Goal: Information Seeking & Learning: Understand process/instructions

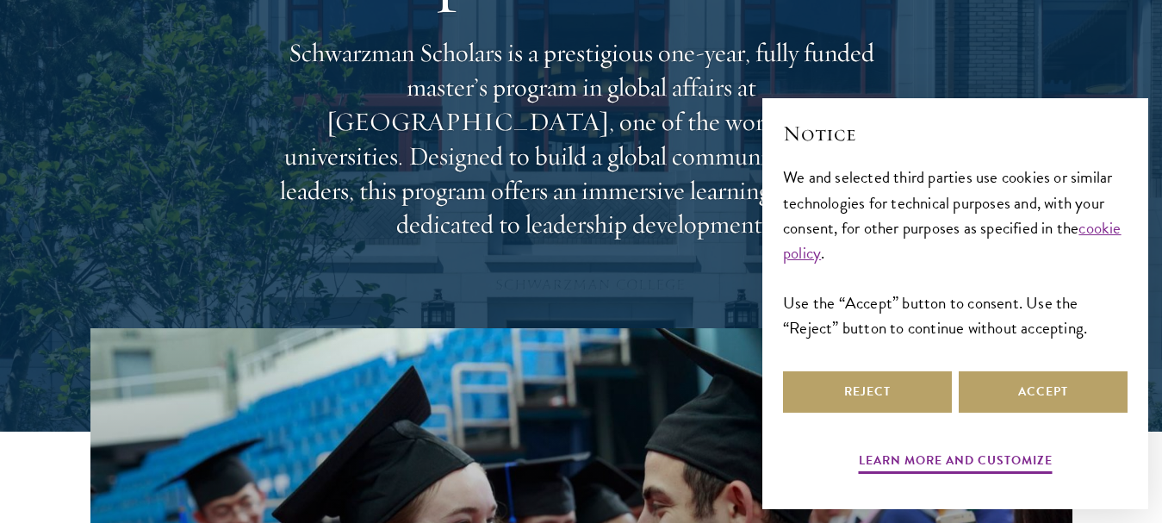
scroll to position [172, 0]
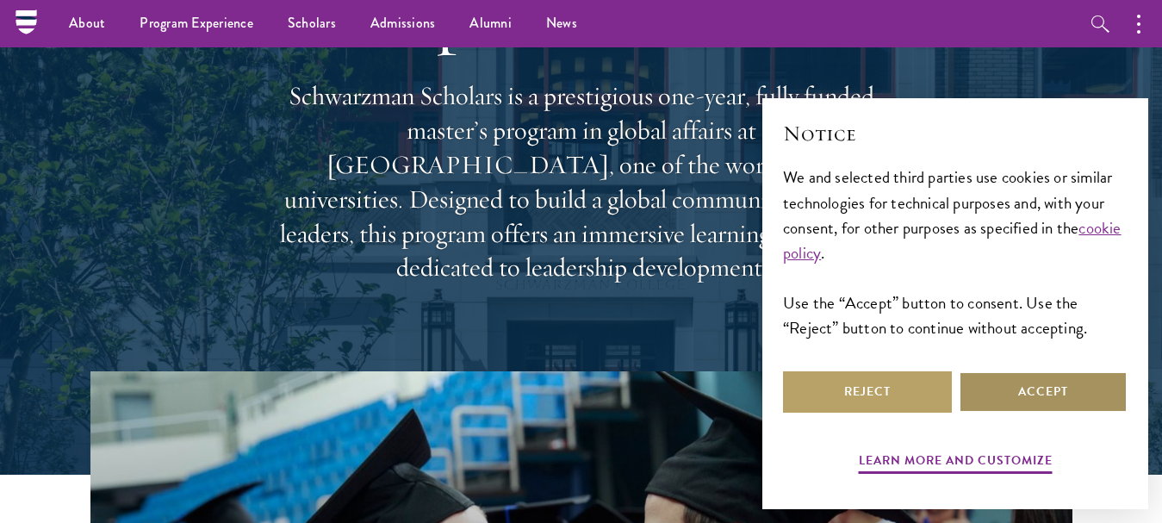
click at [1007, 379] on button "Accept" at bounding box center [1043, 391] width 169 height 41
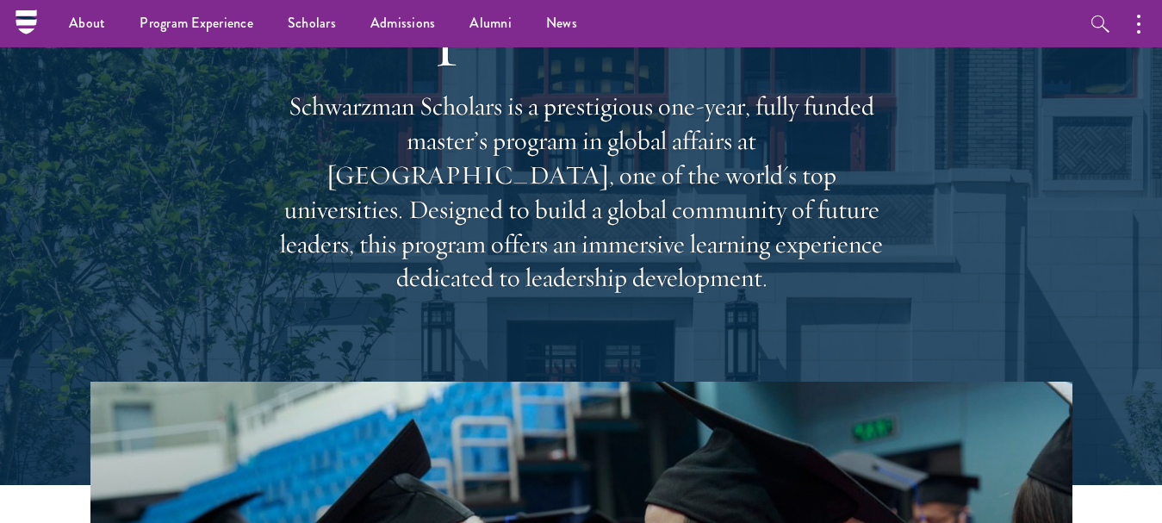
scroll to position [0, 0]
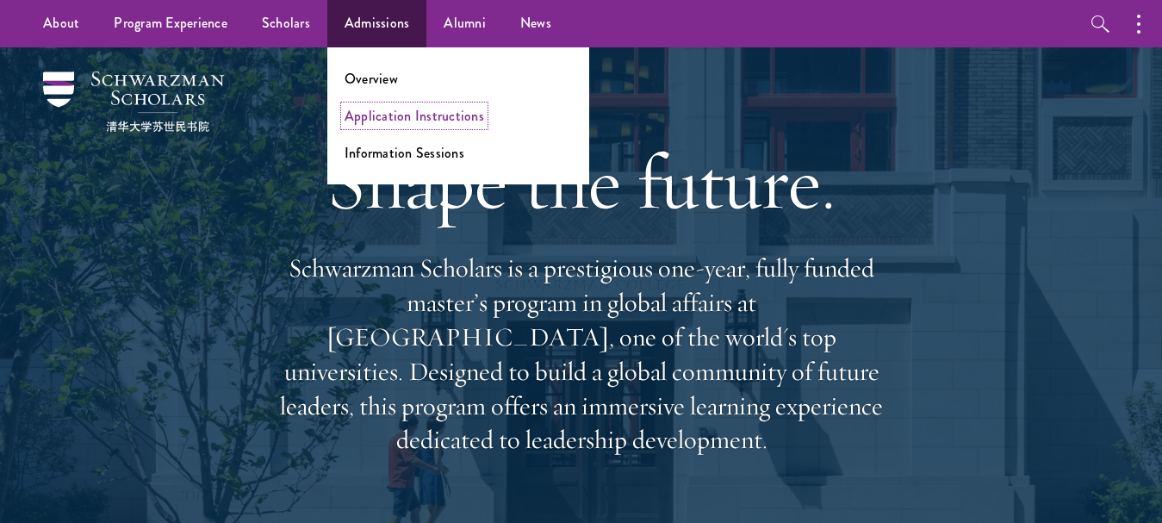
click at [416, 115] on link "Application Instructions" at bounding box center [415, 116] width 140 height 20
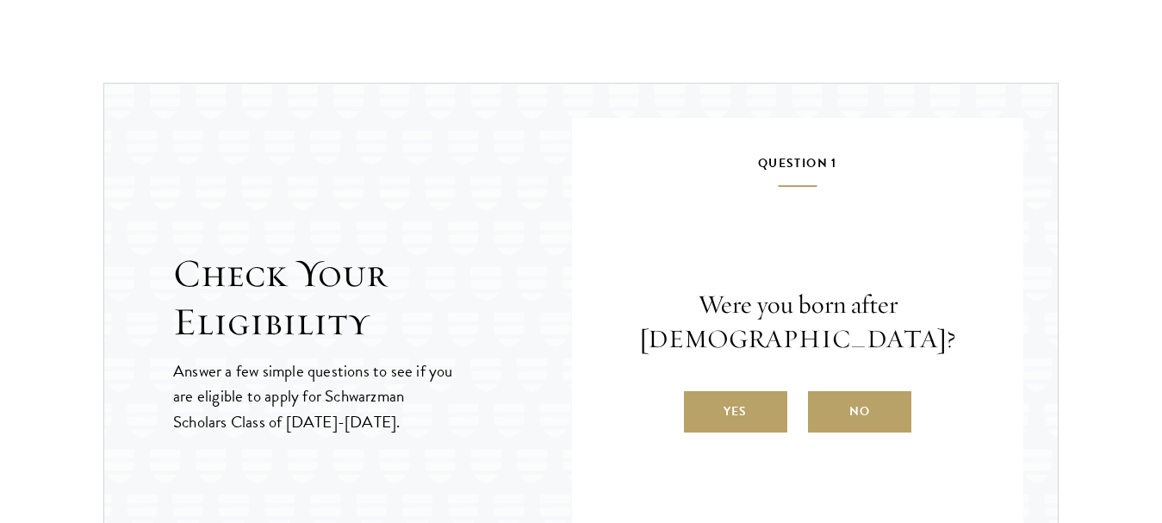
scroll to position [1825, 0]
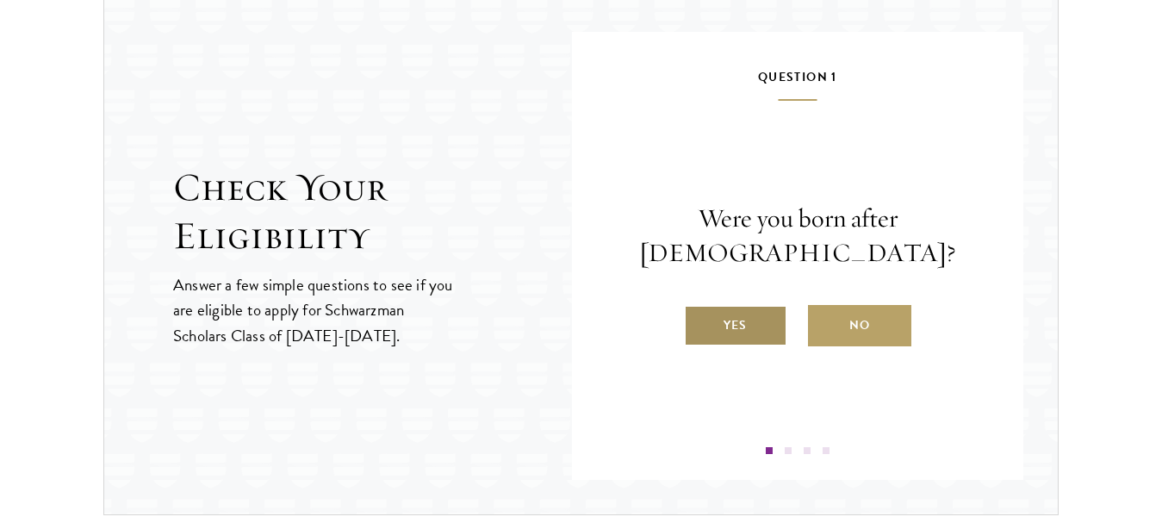
click at [711, 334] on label "Yes" at bounding box center [735, 325] width 103 height 41
click at [700, 322] on input "Yes" at bounding box center [692, 315] width 16 height 16
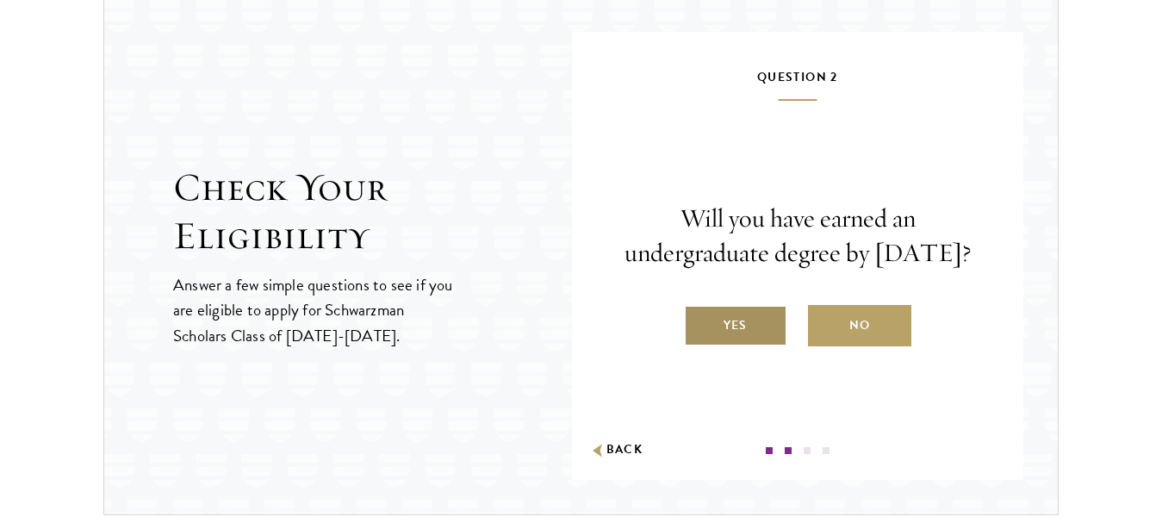
click at [723, 346] on label "Yes" at bounding box center [735, 325] width 103 height 41
click at [700, 322] on input "Yes" at bounding box center [692, 315] width 16 height 16
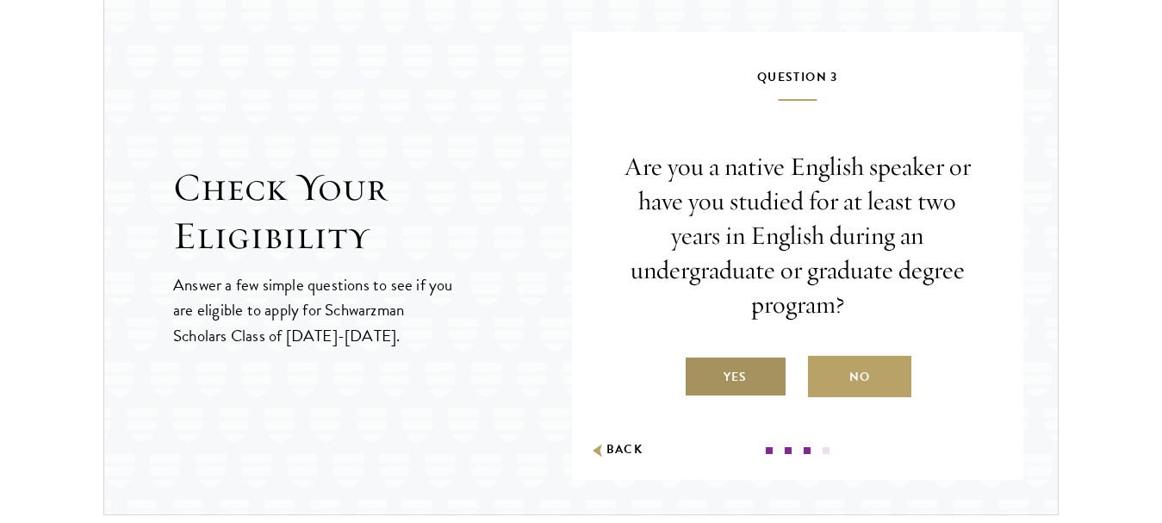
click at [725, 369] on label "Yes" at bounding box center [735, 376] width 103 height 41
click at [700, 369] on input "Yes" at bounding box center [692, 366] width 16 height 16
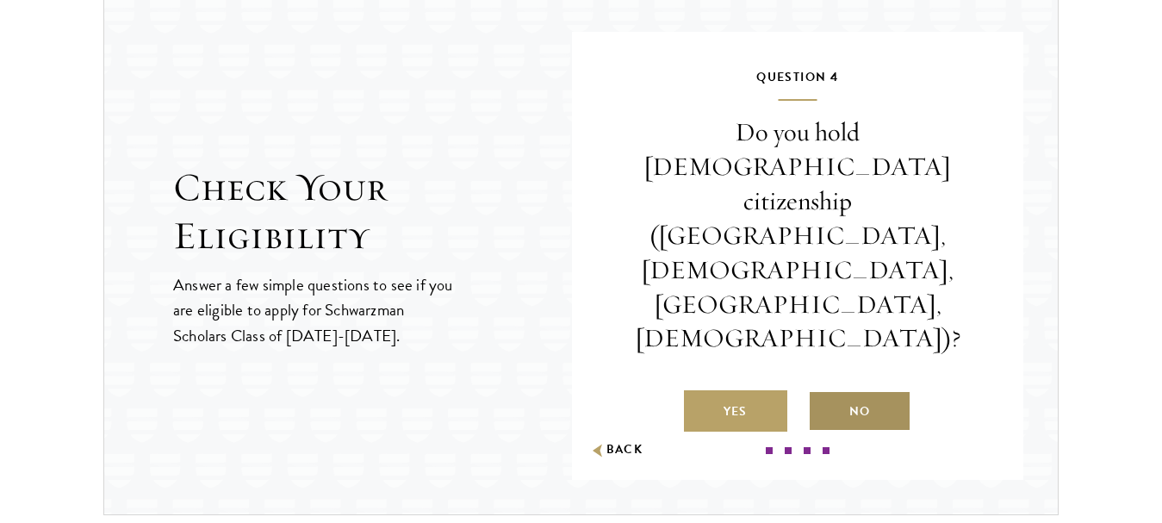
click at [864, 390] on label "No" at bounding box center [859, 410] width 103 height 41
click at [824, 393] on input "No" at bounding box center [816, 401] width 16 height 16
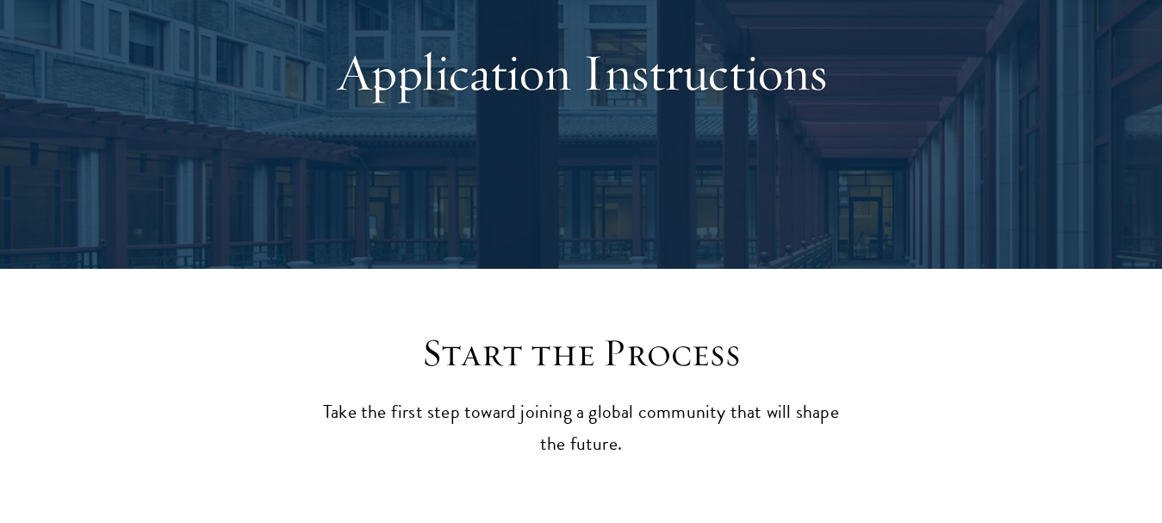
scroll to position [603, 0]
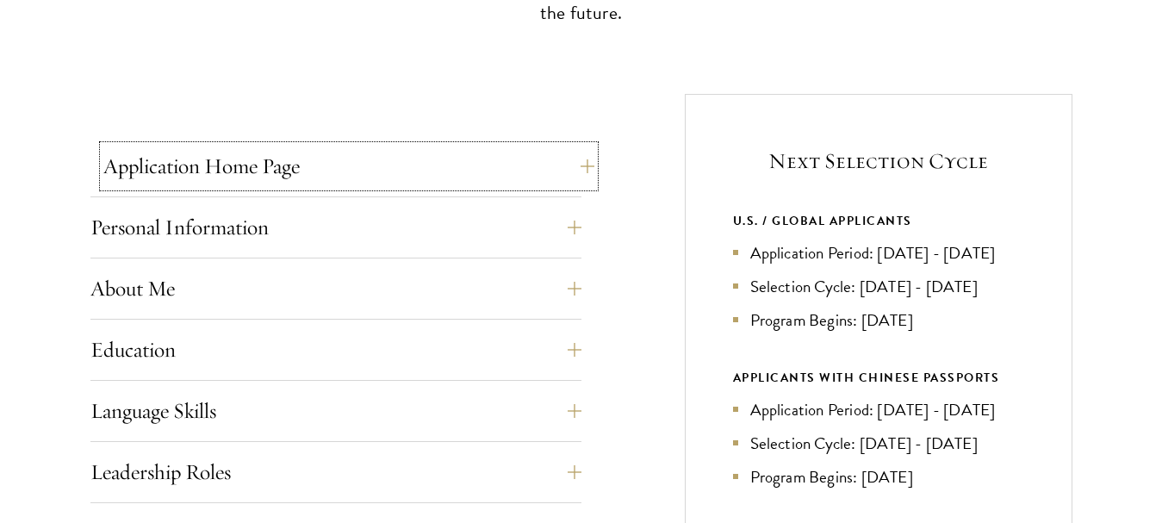
click at [579, 174] on button "Application Home Page" at bounding box center [348, 166] width 491 height 41
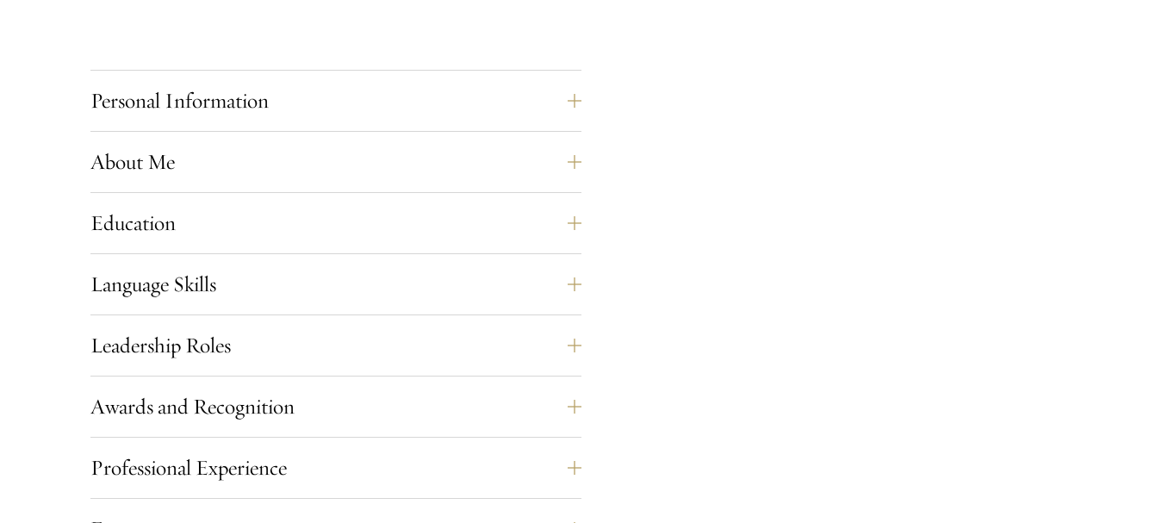
scroll to position [1551, 0]
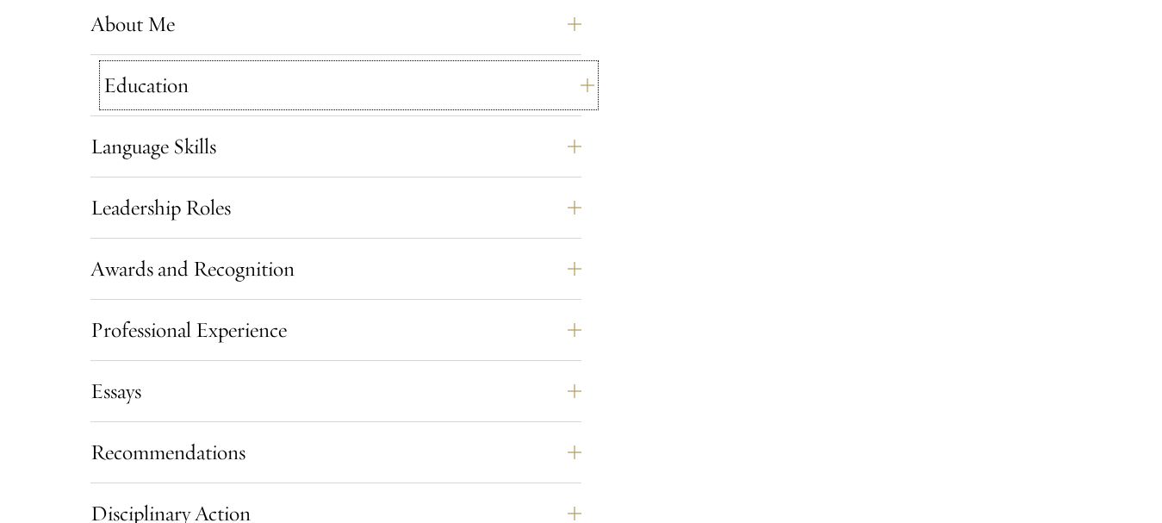
click at [361, 82] on button "Education" at bounding box center [348, 85] width 491 height 41
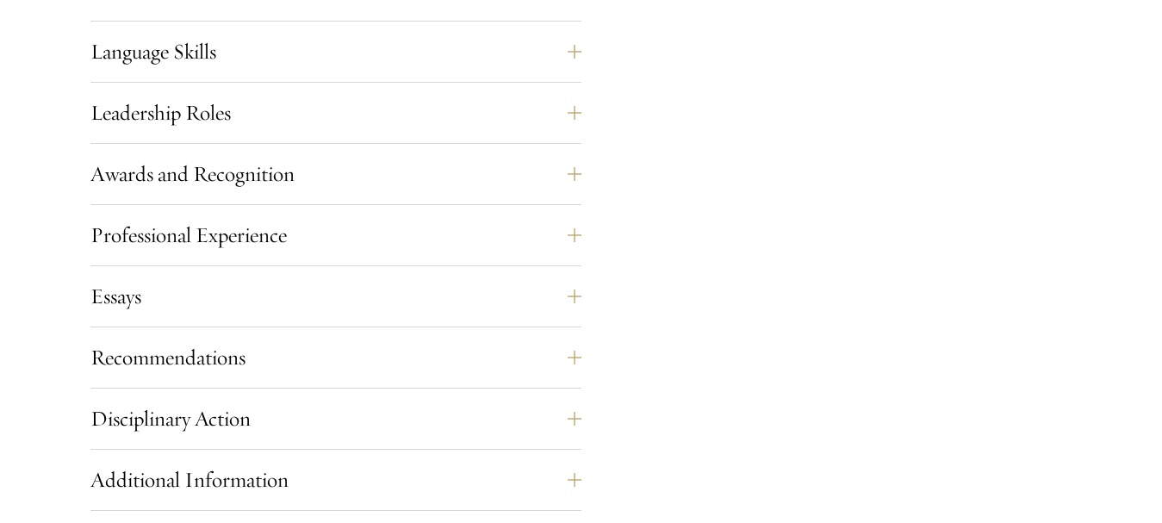
scroll to position [3022, 0]
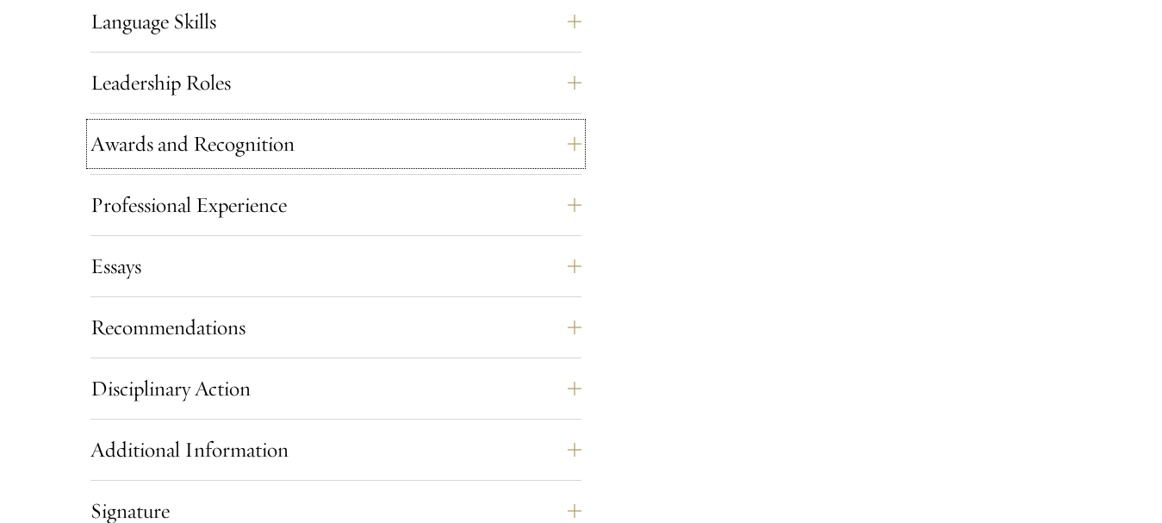
click at [302, 159] on button "Awards and Recognition" at bounding box center [335, 143] width 491 height 41
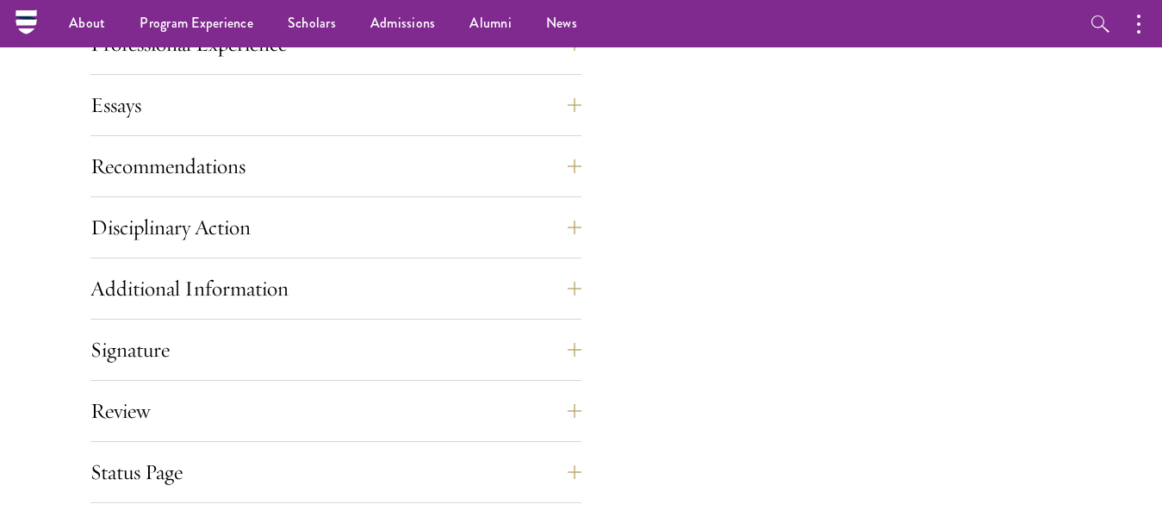
scroll to position [1337, 0]
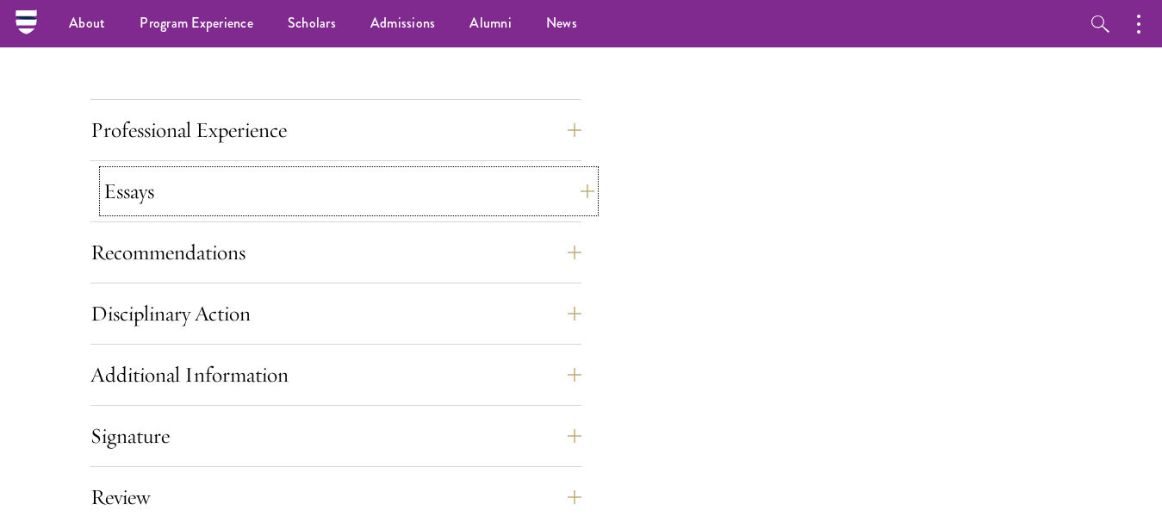
click at [301, 178] on button "Essays" at bounding box center [348, 191] width 491 height 41
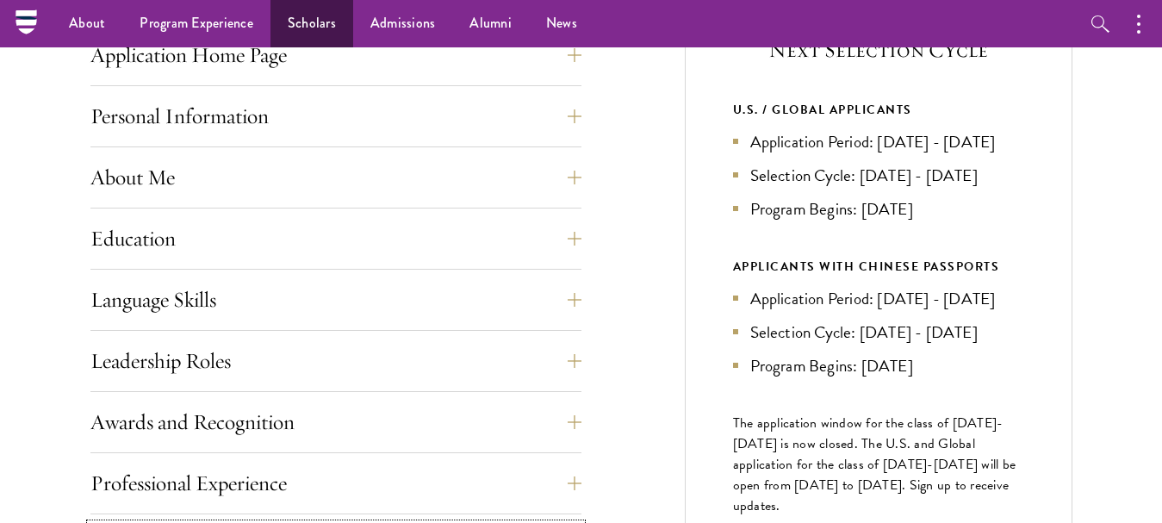
scroll to position [404, 0]
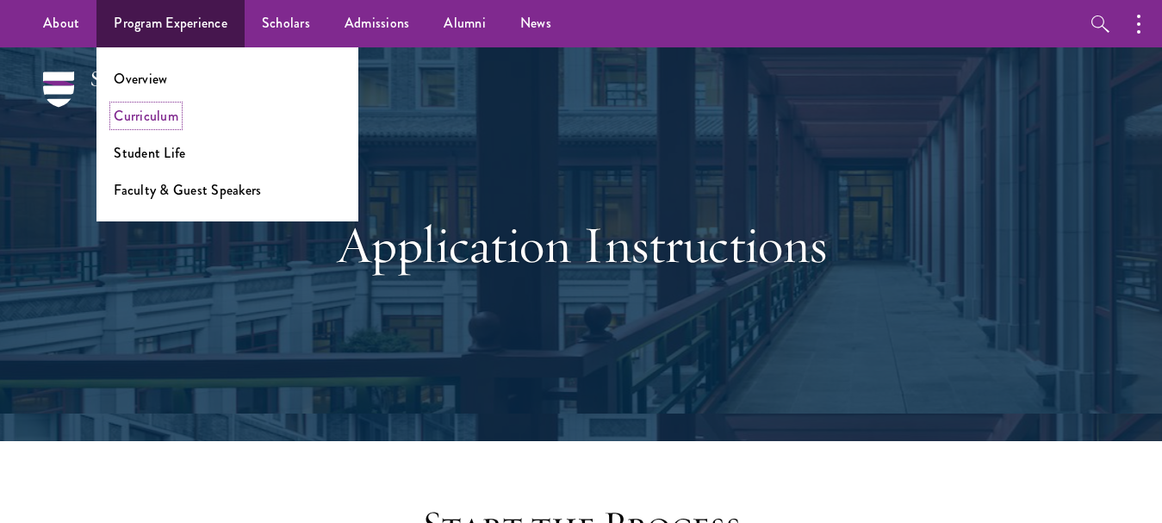
click at [162, 116] on link "Curriculum" at bounding box center [146, 116] width 65 height 20
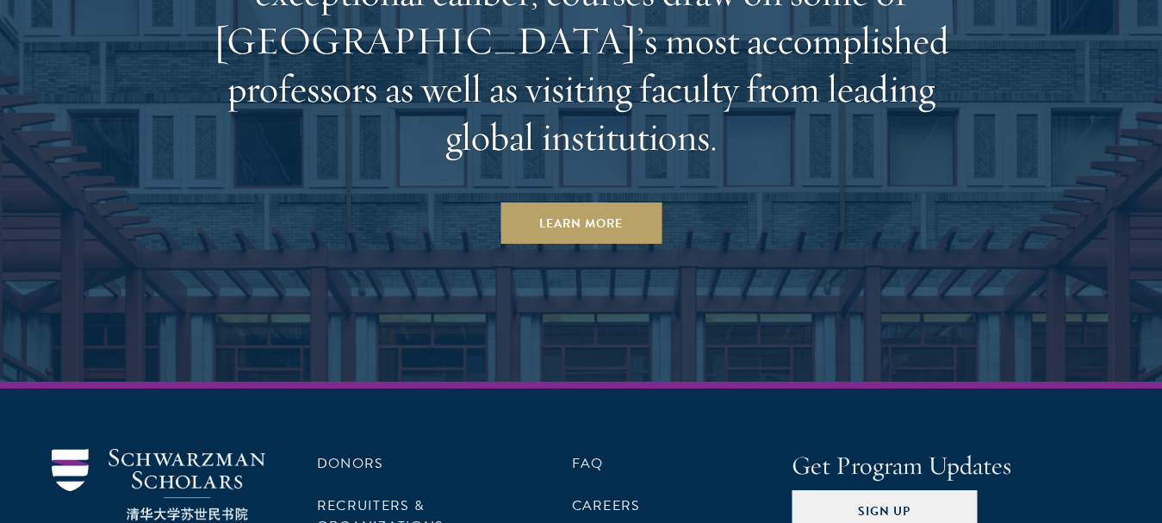
scroll to position [10459, 0]
